Goal: Task Accomplishment & Management: Use online tool/utility

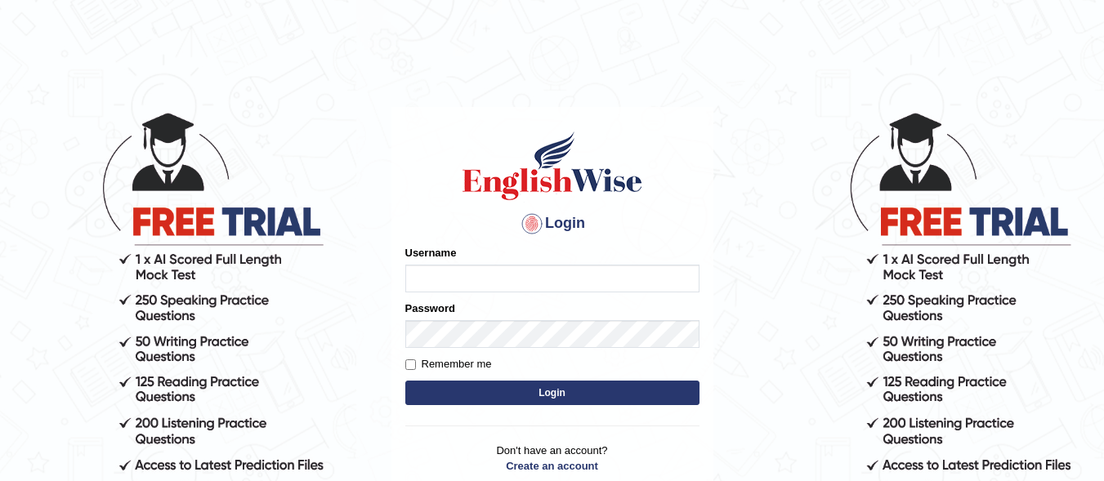
type input "razaislam"
click at [491, 393] on button "Login" at bounding box center [552, 393] width 294 height 25
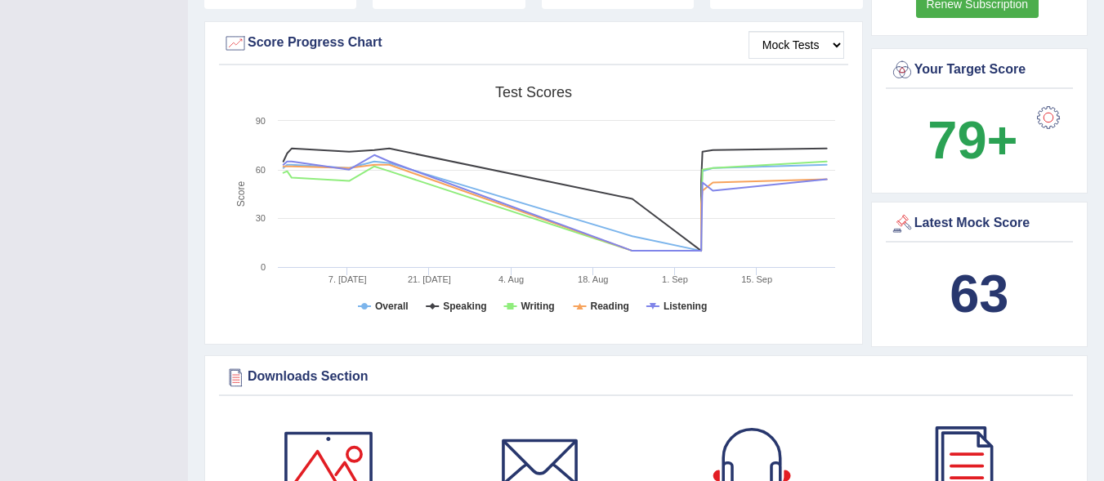
scroll to position [591, 0]
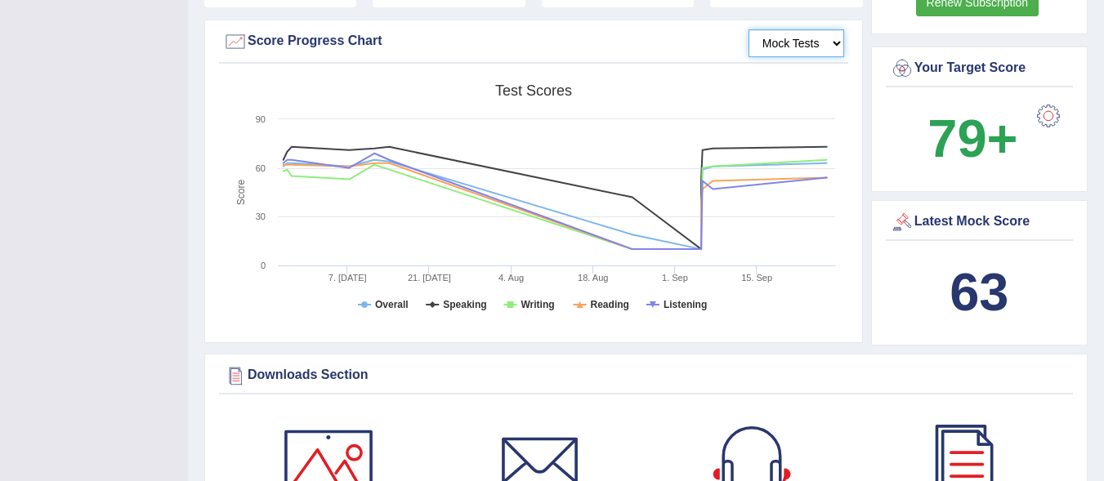
click at [837, 29] on select "Mock Tests" at bounding box center [796, 43] width 96 height 28
click at [748, 29] on select "Mock Tests" at bounding box center [796, 43] width 96 height 28
click at [833, 29] on select "Mock Tests" at bounding box center [796, 43] width 96 height 28
click at [810, 29] on select "Mock Tests" at bounding box center [796, 43] width 96 height 28
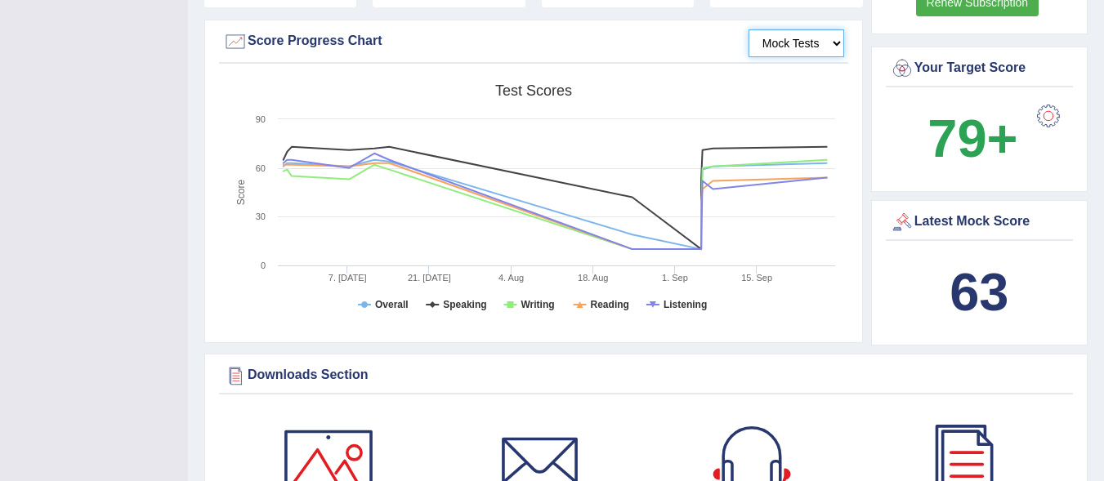
click at [748, 29] on select "Mock Tests" at bounding box center [796, 43] width 96 height 28
click at [809, 51] on div "Mock Tests Score Progress Chart Created with Highcharts 7.1.2 Score Test scores…" at bounding box center [533, 181] width 658 height 323
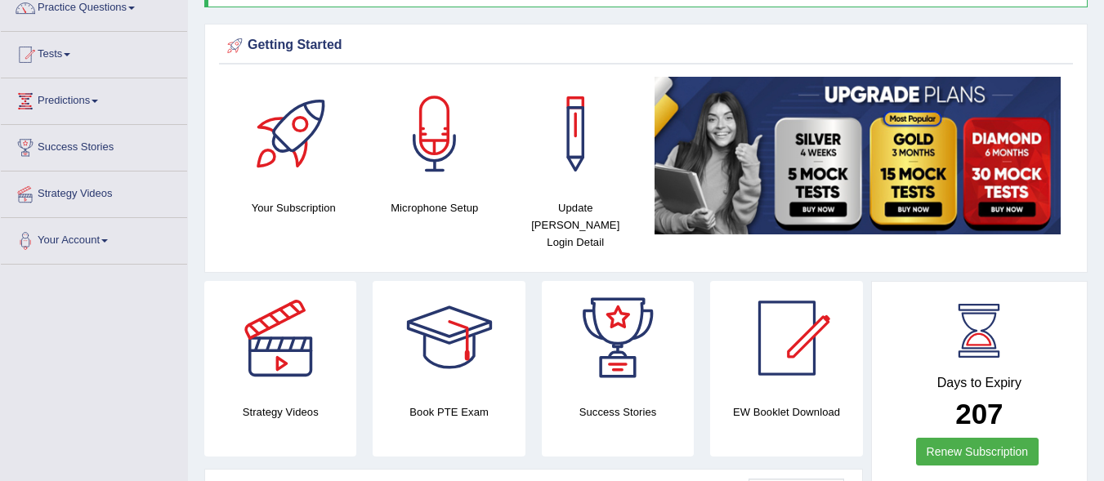
scroll to position [141, 0]
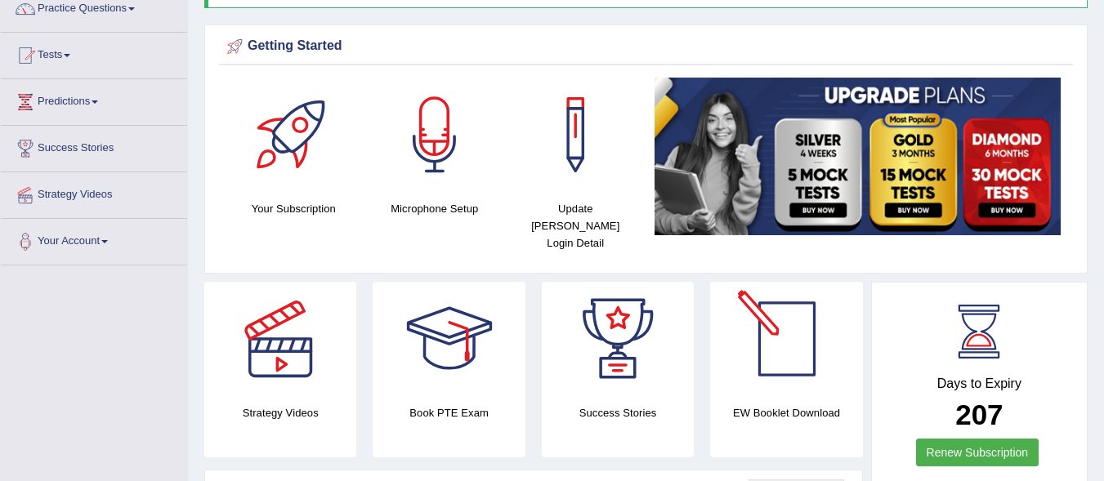
click at [775, 354] on div at bounding box center [786, 339] width 114 height 114
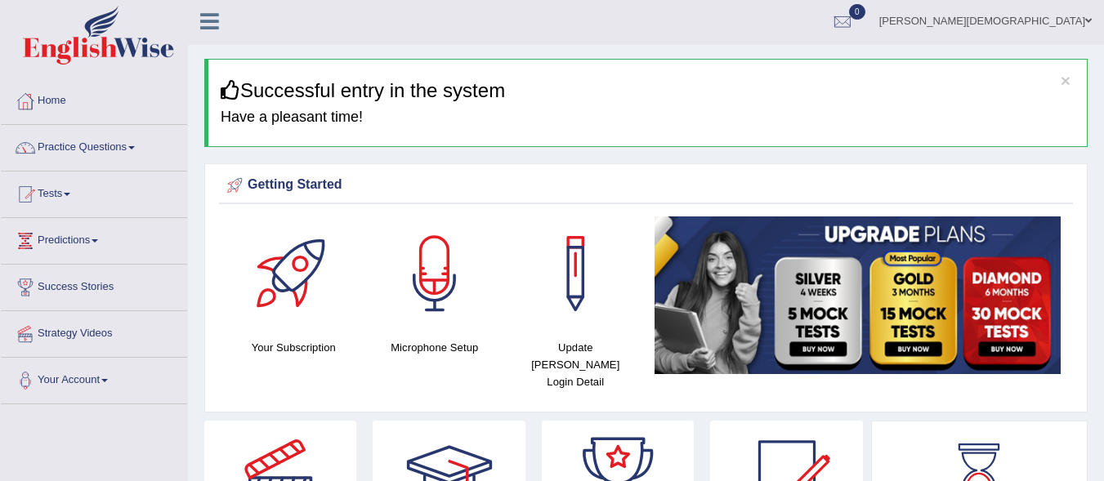
scroll to position [0, 0]
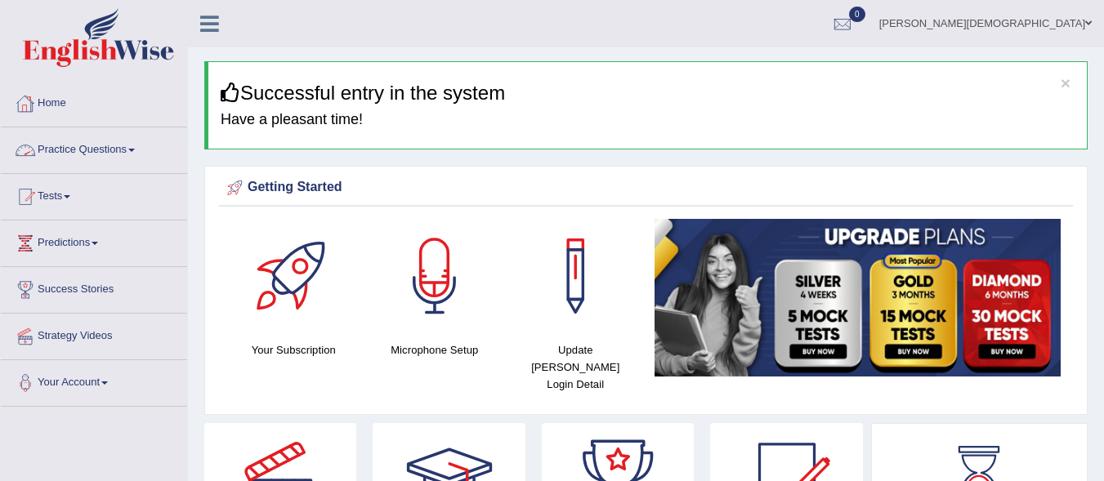
click at [97, 147] on link "Practice Questions" at bounding box center [94, 147] width 186 height 41
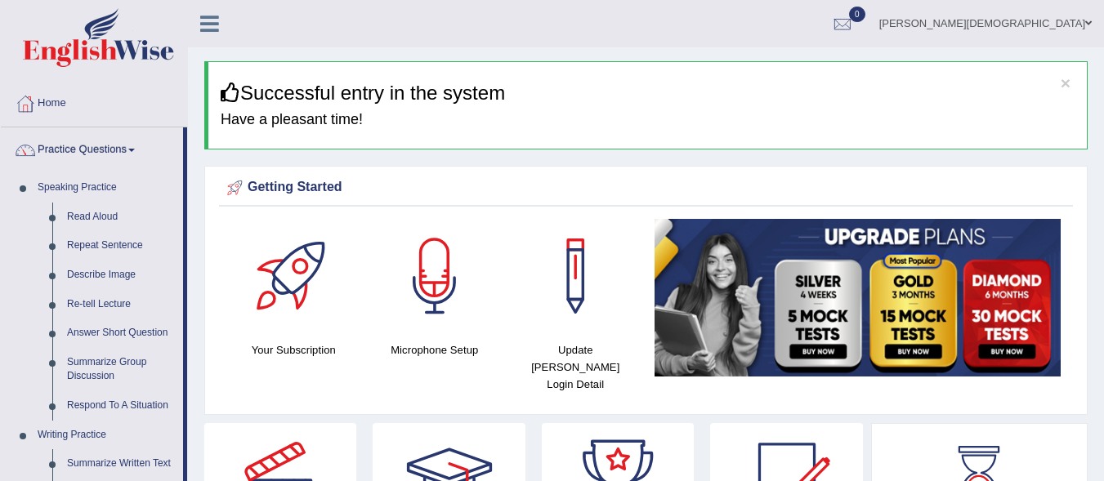
click at [137, 140] on link "Practice Questions" at bounding box center [92, 147] width 182 height 41
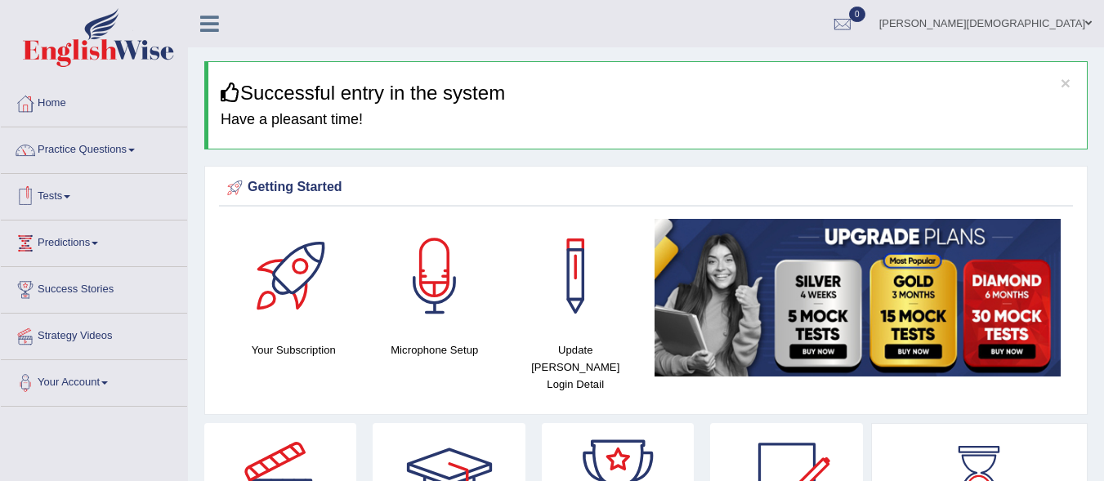
click at [64, 196] on link "Tests" at bounding box center [94, 194] width 186 height 41
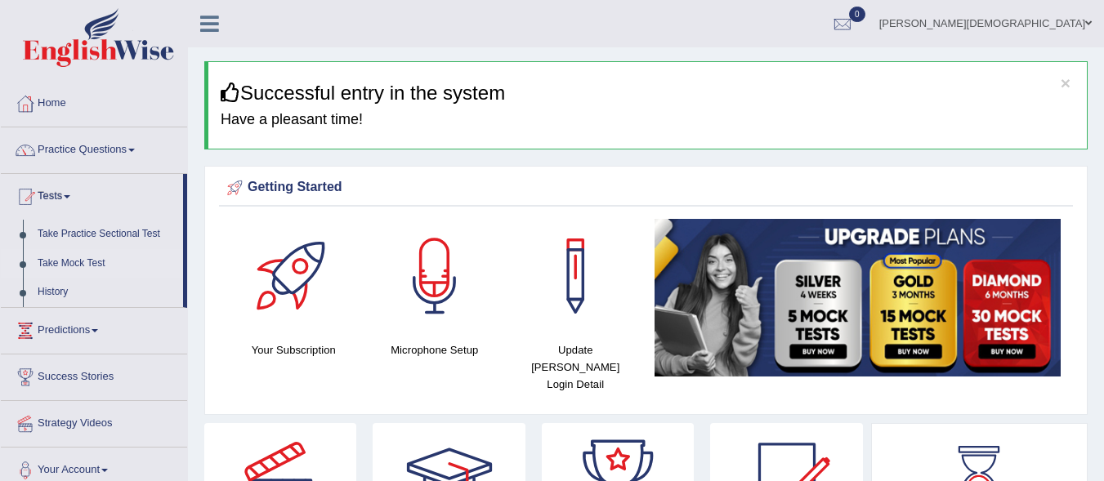
click at [65, 254] on link "Take Mock Test" at bounding box center [106, 263] width 153 height 29
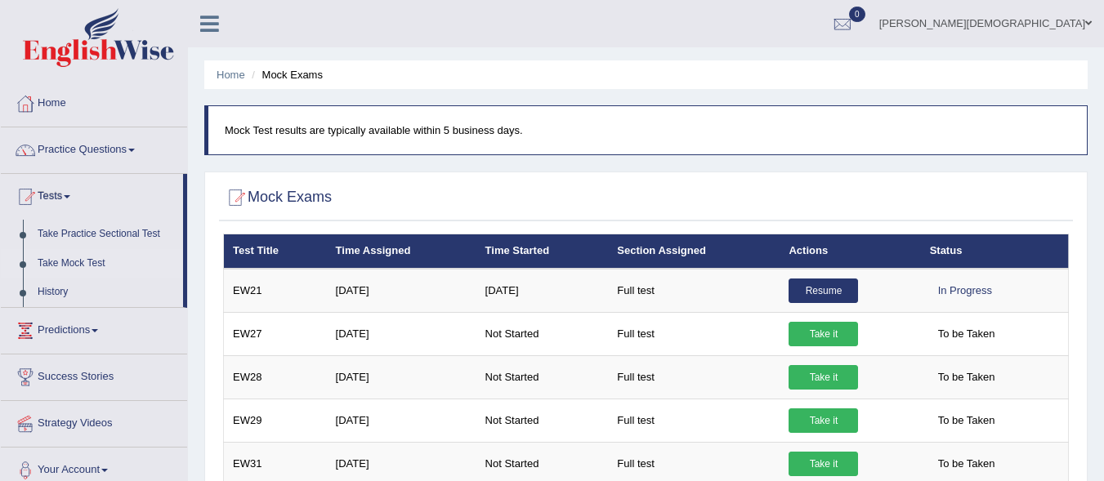
click at [97, 219] on li "Tests Take Practice Sectional Test Take Mock Test History" at bounding box center [94, 241] width 186 height 134
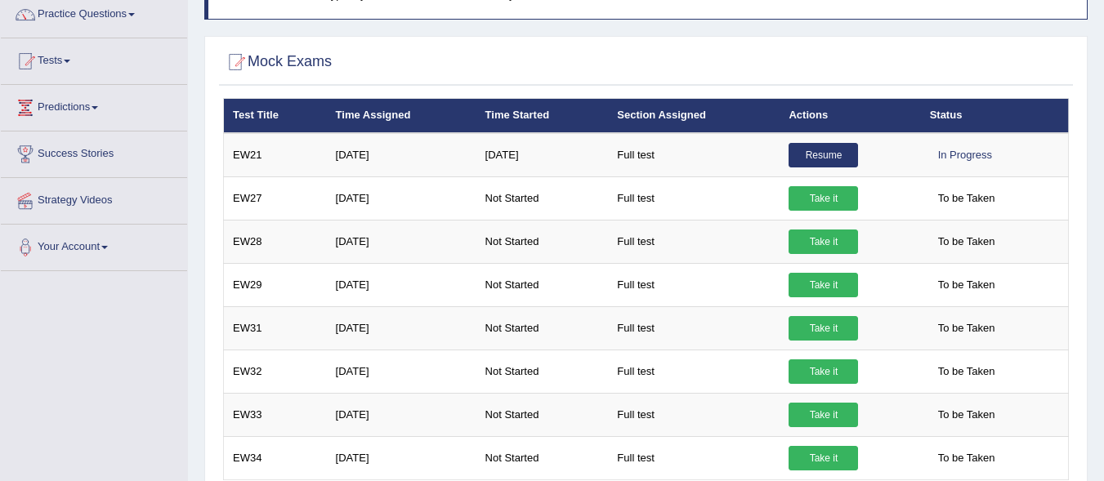
scroll to position [136, 0]
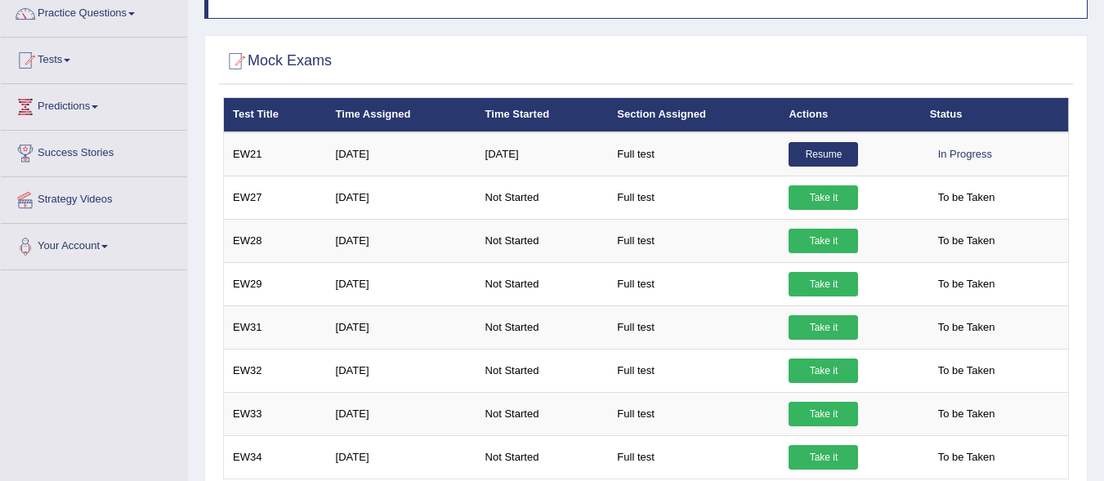
click at [558, 256] on td "Not Started" at bounding box center [542, 240] width 132 height 43
click at [71, 56] on link "Tests" at bounding box center [94, 58] width 186 height 41
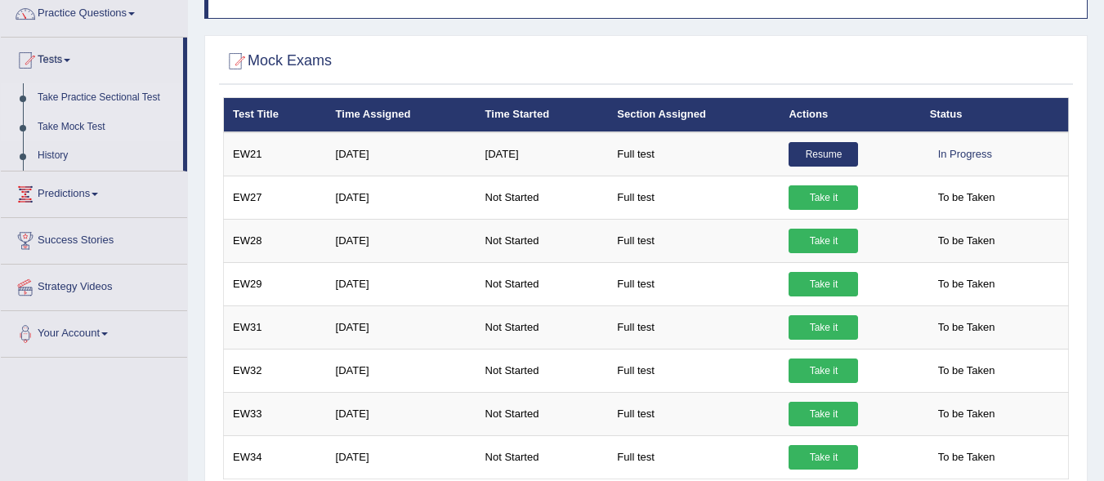
click at [94, 86] on link "Take Practice Sectional Test" at bounding box center [106, 97] width 153 height 29
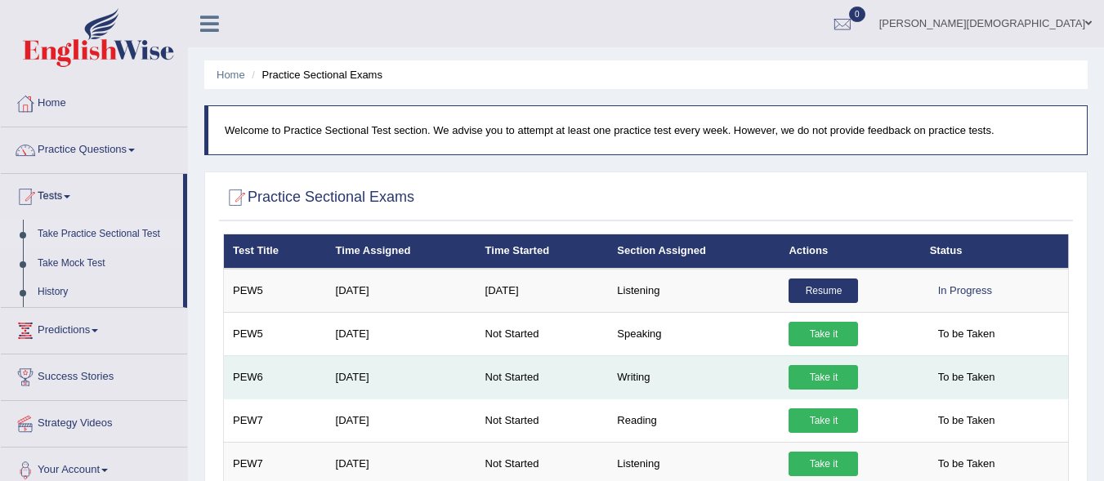
click at [828, 367] on link "Take it" at bounding box center [822, 377] width 69 height 25
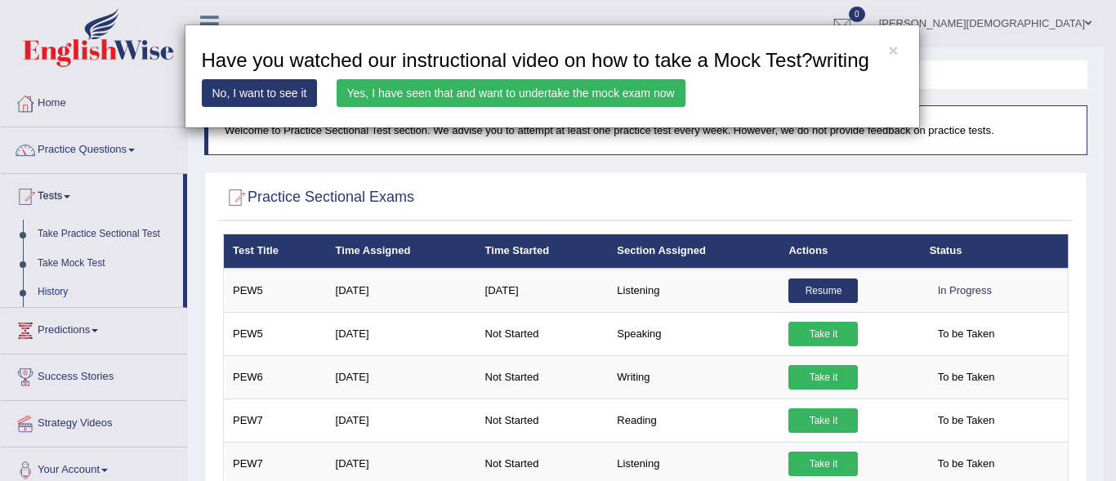
click at [562, 74] on div "× Have you watched our instructional video on how to take a Mock Test?writing N…" at bounding box center [552, 77] width 735 height 104
click at [564, 94] on link "Yes, I have seen that and want to undertake the mock exam now" at bounding box center [511, 93] width 349 height 28
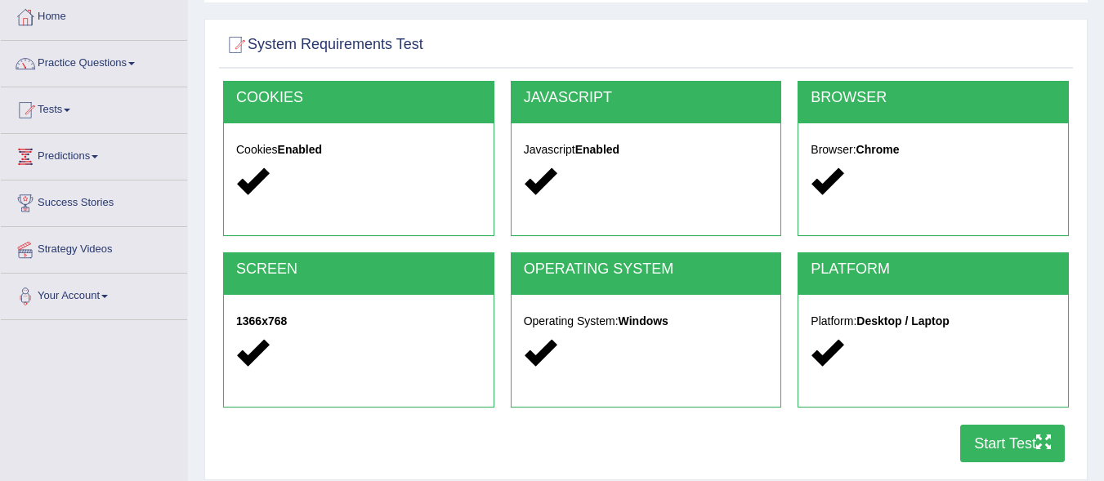
scroll to position [109, 0]
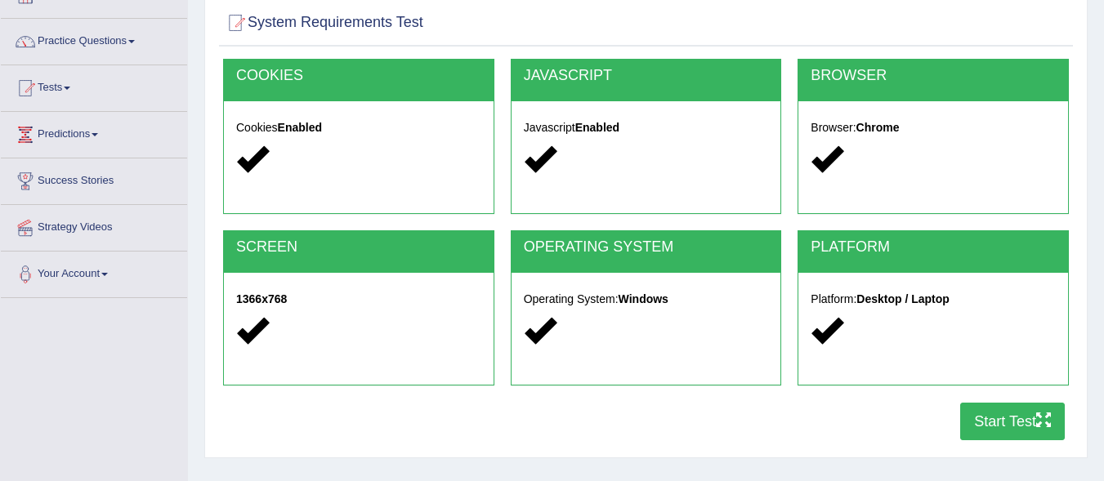
click at [1032, 430] on button "Start Test" at bounding box center [1012, 422] width 105 height 38
